Goal: Task Accomplishment & Management: Manage account settings

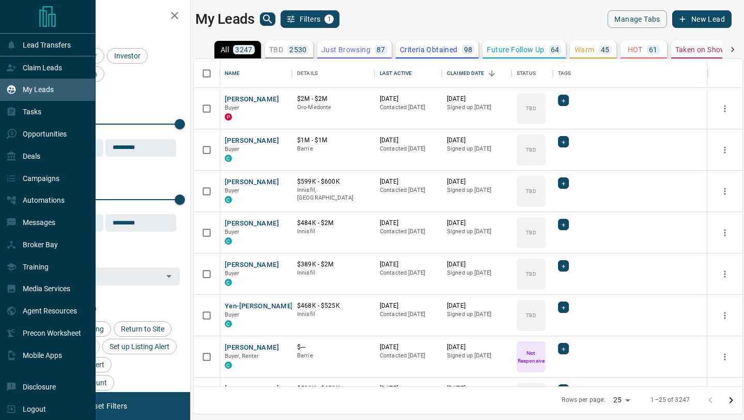
scroll to position [327, 549]
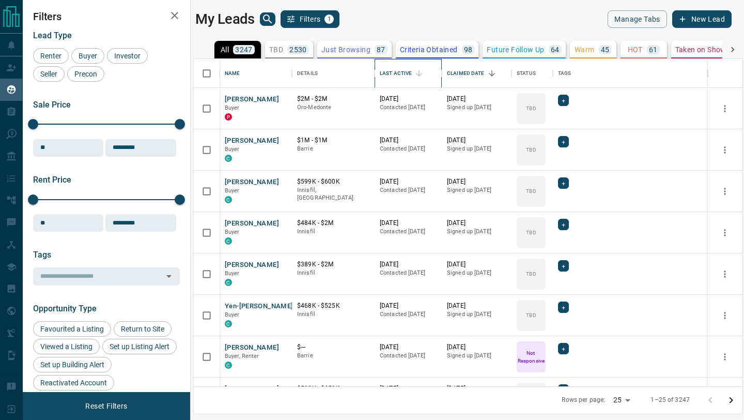
click at [389, 74] on div "Last Active" at bounding box center [396, 73] width 32 height 29
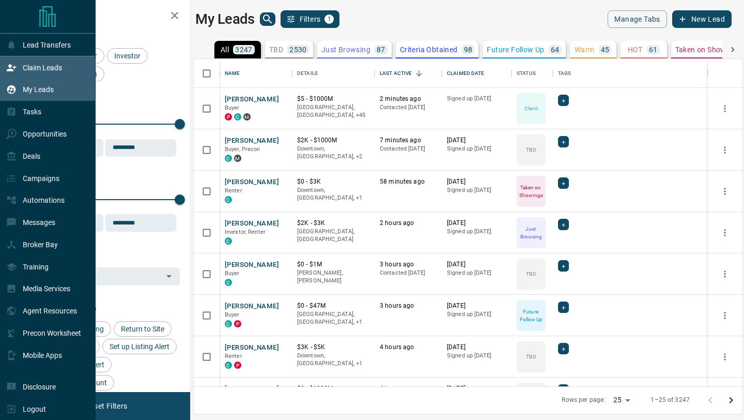
click at [38, 74] on div "Claim Leads" at bounding box center [34, 67] width 56 height 17
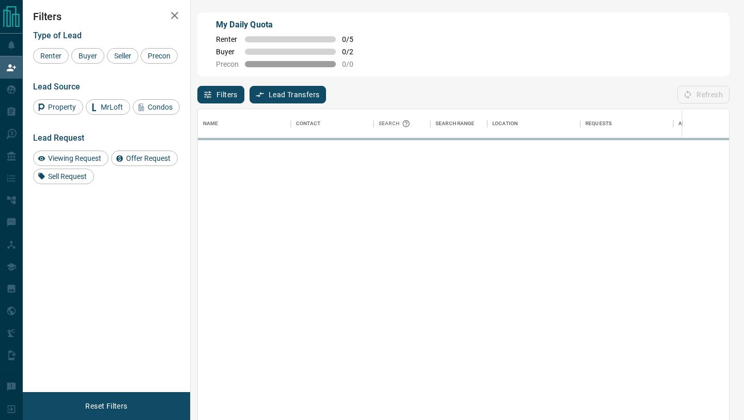
scroll to position [319, 531]
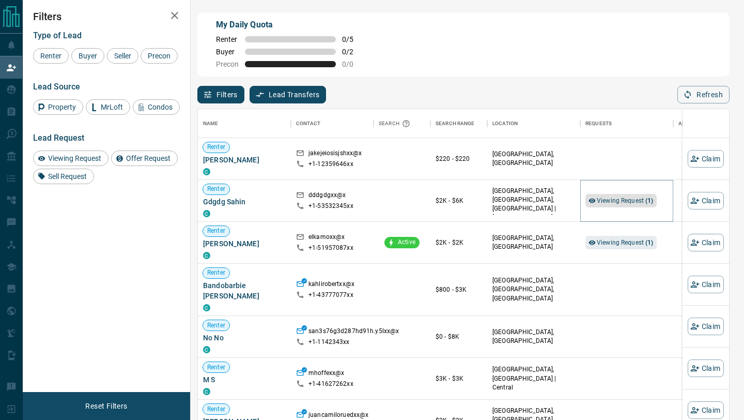
click at [591, 201] on icon at bounding box center [592, 200] width 7 height 7
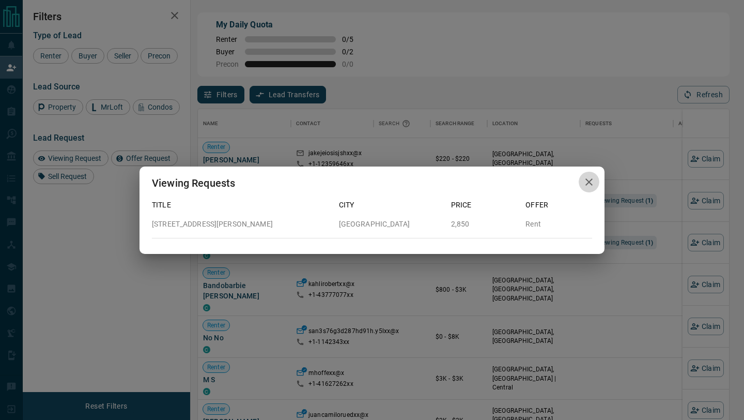
click at [592, 178] on icon "button" at bounding box center [589, 181] width 7 height 7
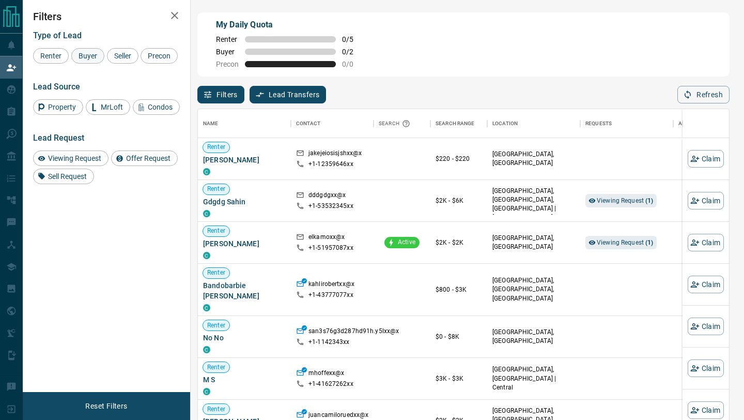
click at [90, 60] on span "Buyer" at bounding box center [88, 56] width 26 height 8
click at [116, 58] on span "Seller" at bounding box center [123, 56] width 24 height 8
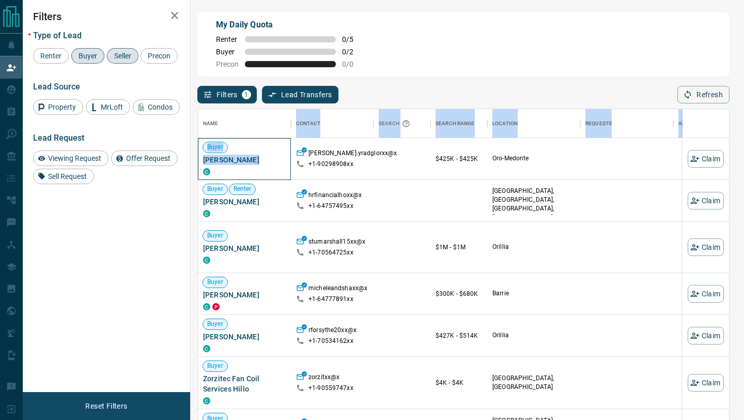
drag, startPoint x: 248, startPoint y: 161, endPoint x: 197, endPoint y: 160, distance: 51.2
click at [197, 160] on div "My Daily Quota Renter 0 / 5 Buyer 0 / 2 Precon 0 / 0 Filters 1 Lead Transfers 0…" at bounding box center [463, 178] width 537 height 336
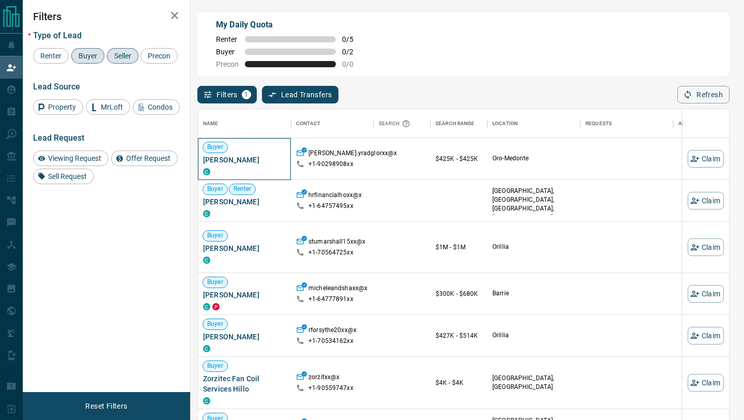
click at [255, 163] on span "Joneth Gloria" at bounding box center [244, 160] width 83 height 10
drag, startPoint x: 251, startPoint y: 162, endPoint x: 204, endPoint y: 160, distance: 47.1
click at [204, 160] on span "Joneth Gloria" at bounding box center [244, 160] width 83 height 10
copy span "Joneth Gloria"
click at [488, 83] on div "Filters 1 Lead Transfers 0 Refresh" at bounding box center [463, 90] width 533 height 27
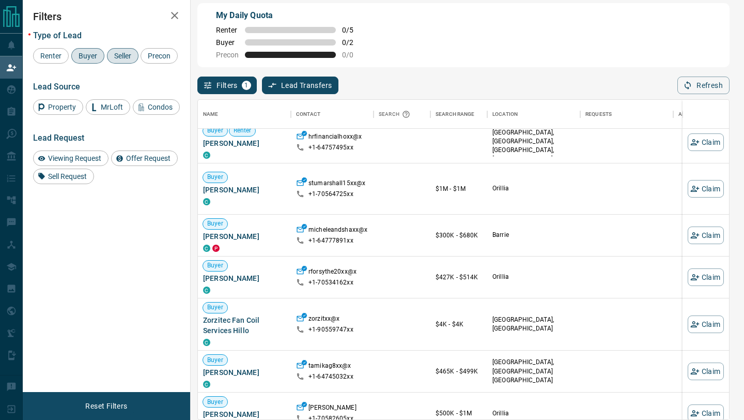
scroll to position [147, 0]
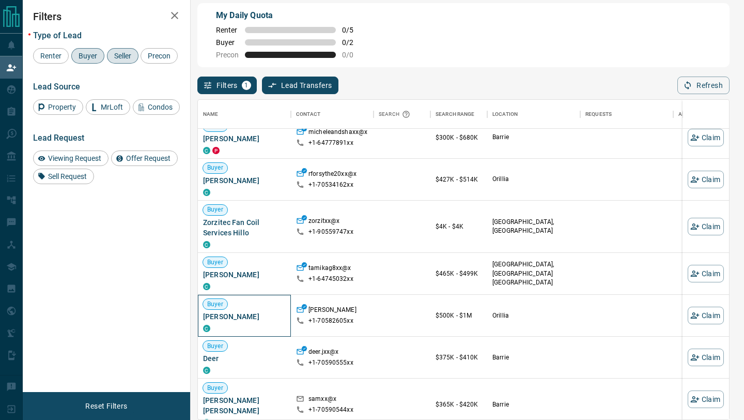
drag, startPoint x: 263, startPoint y: 316, endPoint x: 199, endPoint y: 313, distance: 64.2
click at [199, 313] on div "Buyer Mary Ann Fraser C" at bounding box center [244, 316] width 93 height 42
copy span "Mary Ann Fraser"
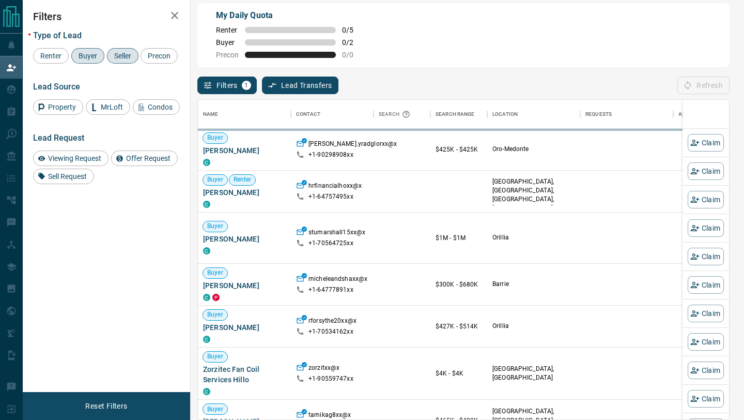
scroll to position [1, 1]
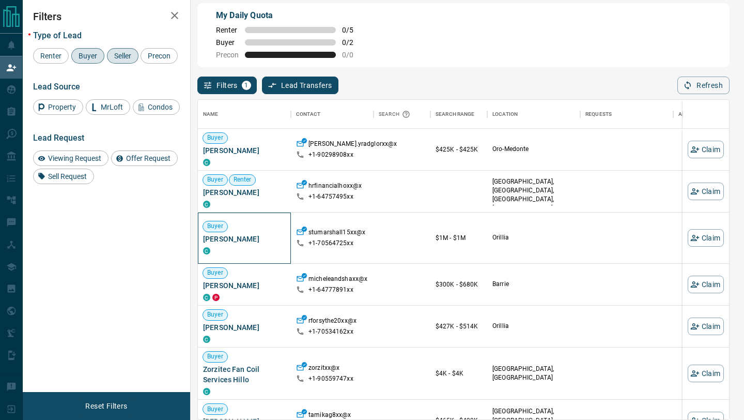
drag, startPoint x: 256, startPoint y: 238, endPoint x: 202, endPoint y: 237, distance: 54.8
click at [202, 237] on div "Buyer Stuart Marshall C" at bounding box center [244, 237] width 93 height 51
copy span "Stuart Marshall"
click at [428, 29] on div "My Daily Quota Renter 0 / 5 Buyer 0 / 2 Precon 0 / 0" at bounding box center [463, 35] width 533 height 64
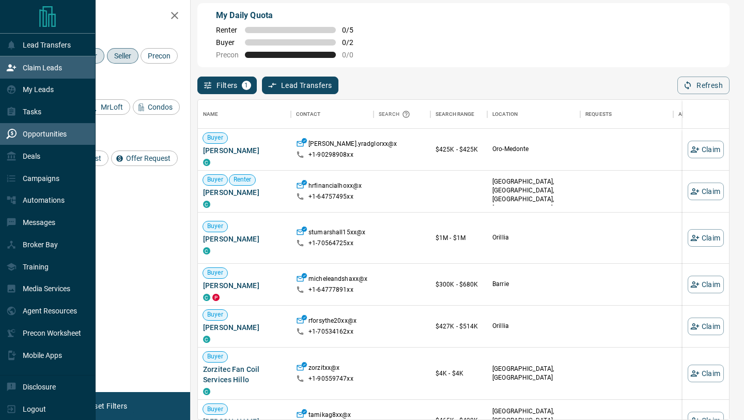
click at [4, 134] on div "Opportunities" at bounding box center [48, 134] width 96 height 22
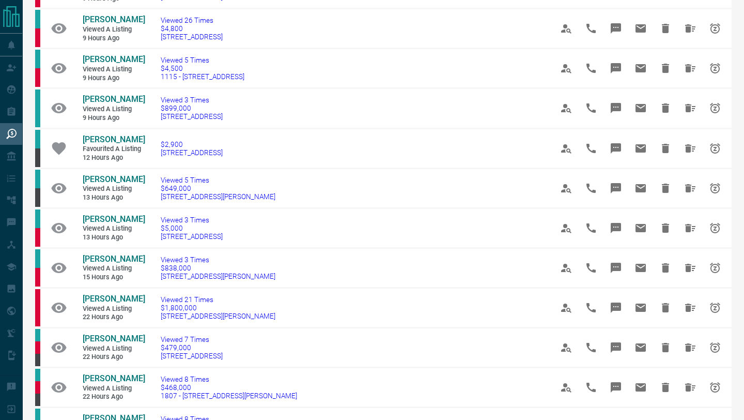
scroll to position [540, 0]
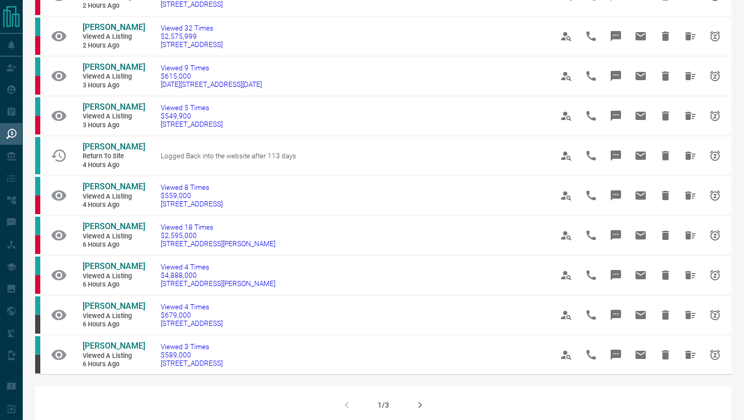
scroll to position [520, 0]
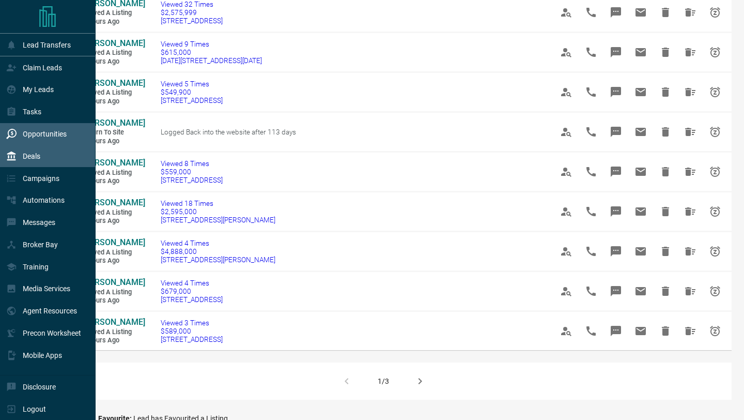
click at [7, 151] on div "Deals" at bounding box center [23, 155] width 34 height 17
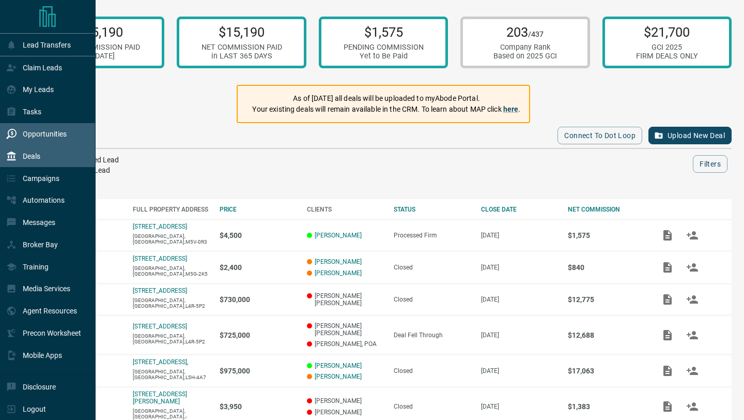
click at [11, 131] on icon at bounding box center [11, 134] width 10 height 10
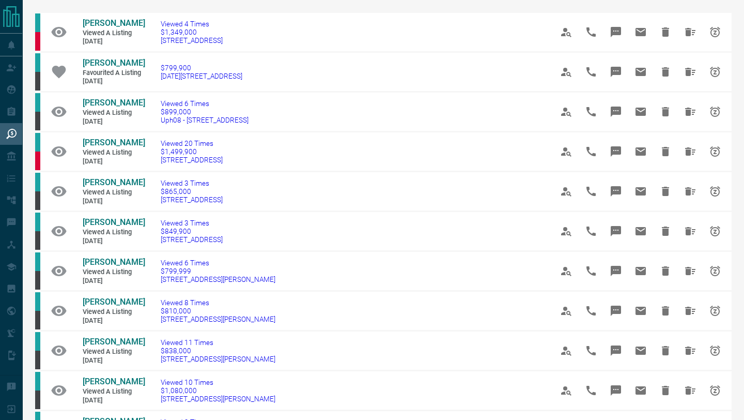
scroll to position [195, 0]
